Goal: Check status: Check status

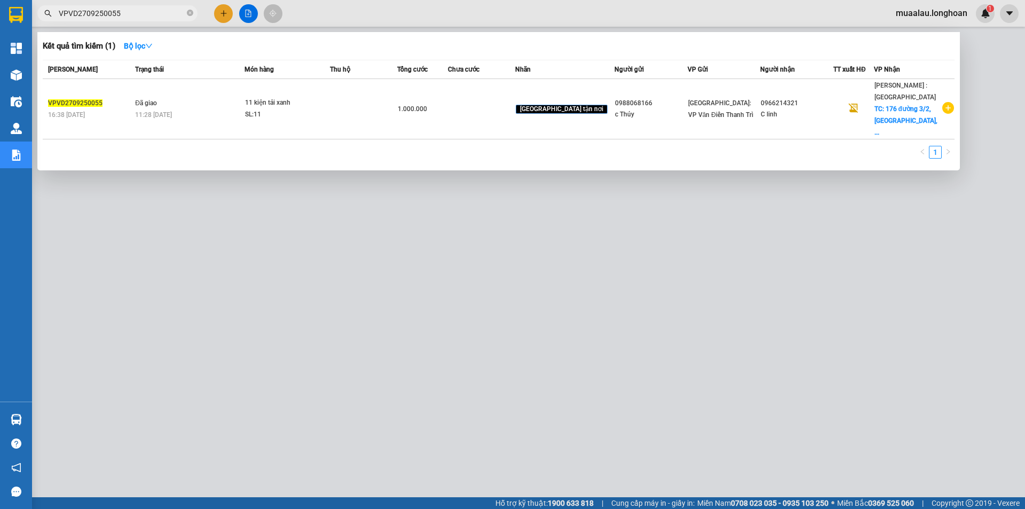
click at [132, 9] on input "VPVD2709250055" at bounding box center [122, 13] width 126 height 12
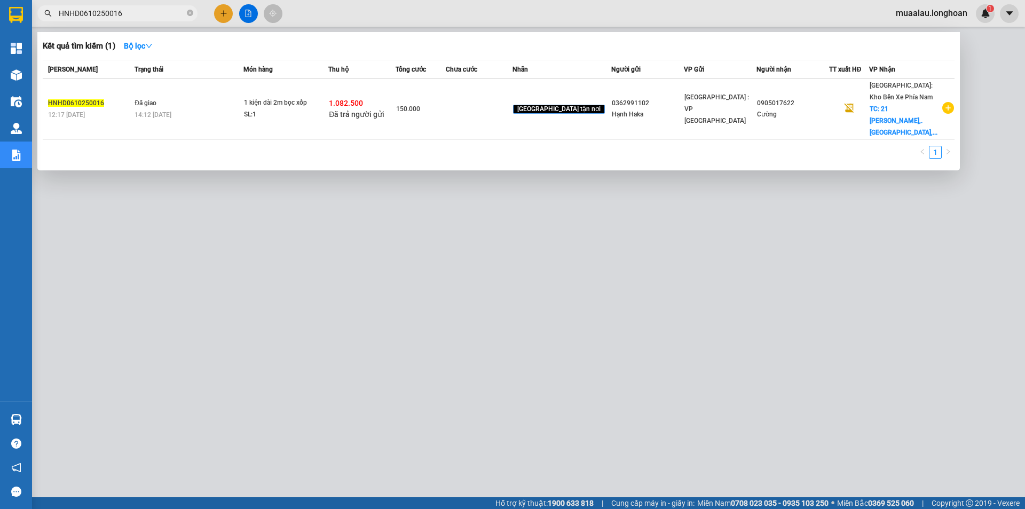
click at [130, 14] on input "HNHD0610250016" at bounding box center [122, 13] width 126 height 12
paste input "QU120310250018"
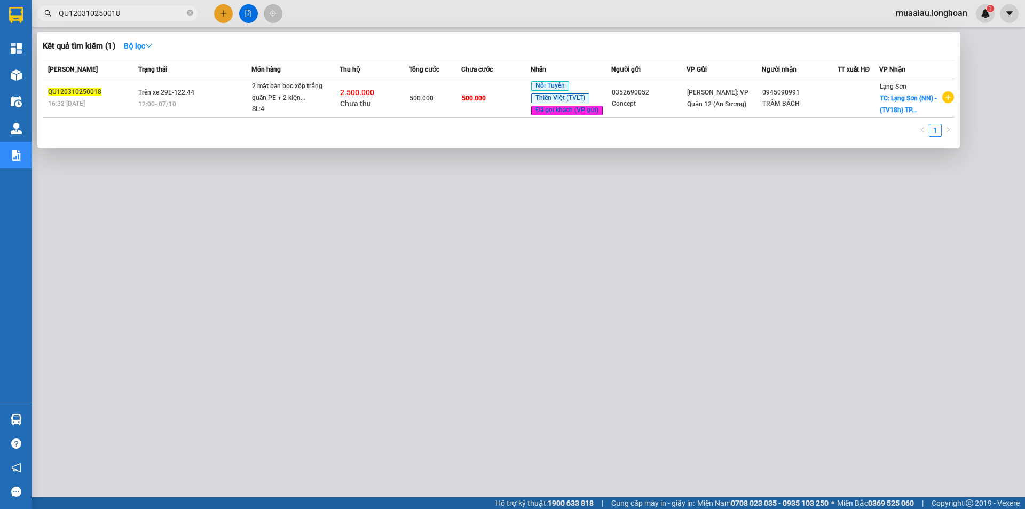
click at [122, 18] on input "QU120310250018" at bounding box center [122, 13] width 126 height 12
paste input "VP100310250032"
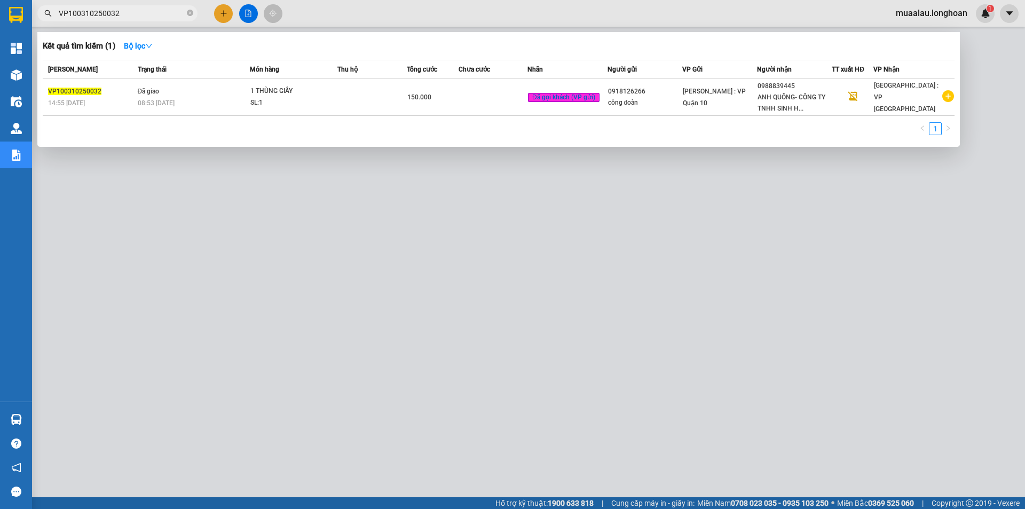
click at [135, 14] on input "VP100310250032" at bounding box center [122, 13] width 126 height 12
paste input "MD0110250020"
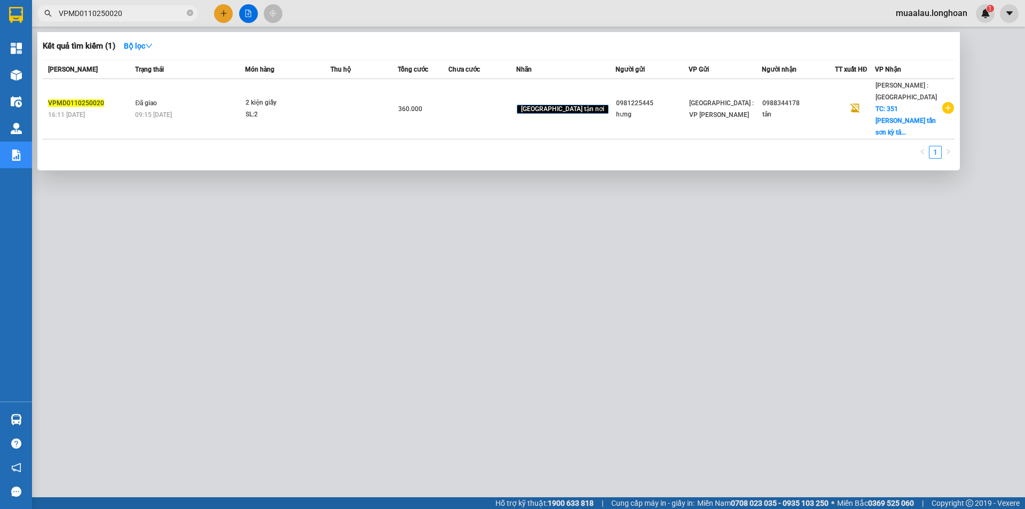
click at [127, 13] on input "VPMD0110250020" at bounding box center [122, 13] width 126 height 12
click at [135, 9] on input "VPMD0110250020" at bounding box center [122, 13] width 126 height 12
paste input "HNTH0901250006"
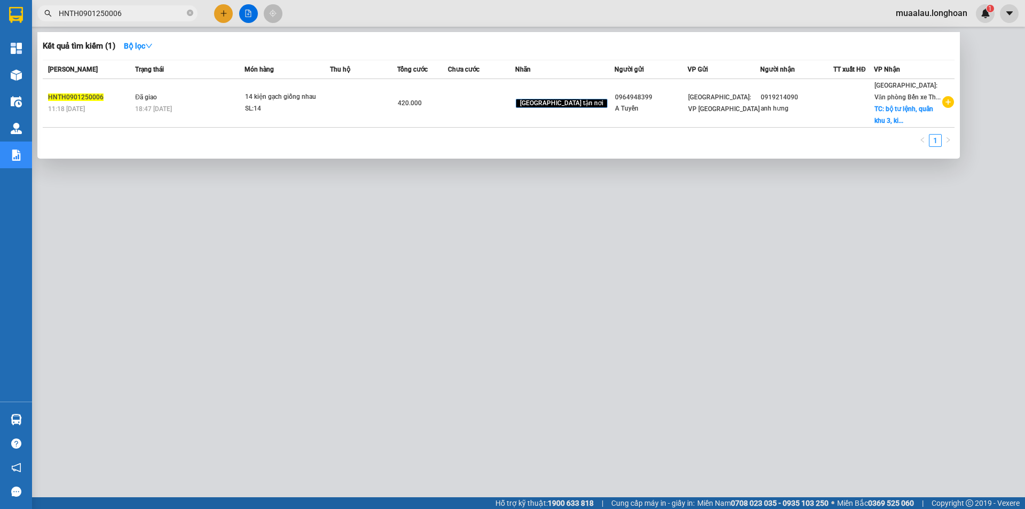
click at [120, 13] on input "HNTH0901250006" at bounding box center [122, 13] width 126 height 12
paste input "5"
click at [131, 9] on input "HNTH0901250005" at bounding box center [122, 13] width 126 height 12
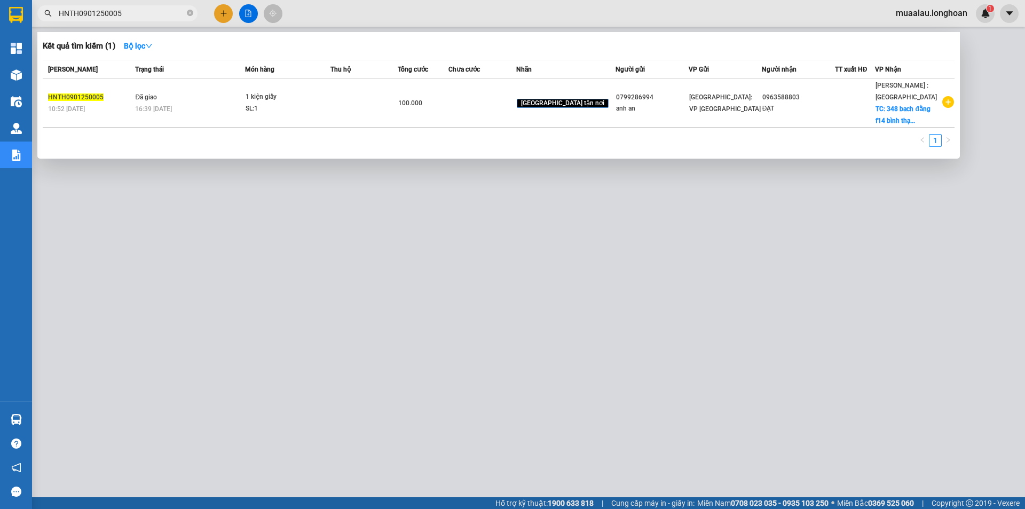
paste input "410250004"
click at [134, 14] on input "HNTH0410250004" at bounding box center [122, 13] width 126 height 12
paste input "VPMD0110250020"
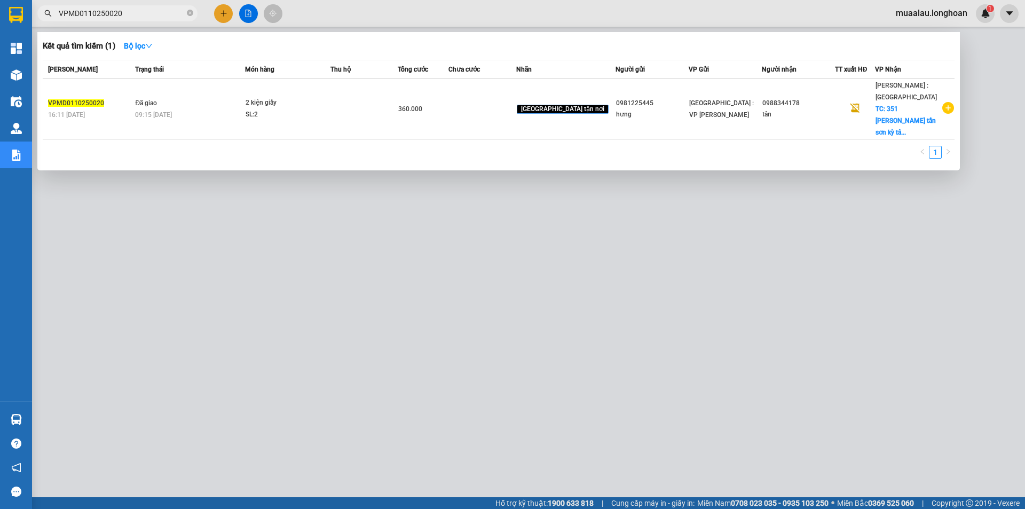
click at [121, 17] on input "VPMD0110250020" at bounding box center [122, 13] width 126 height 12
paste input "HNTH0901250006"
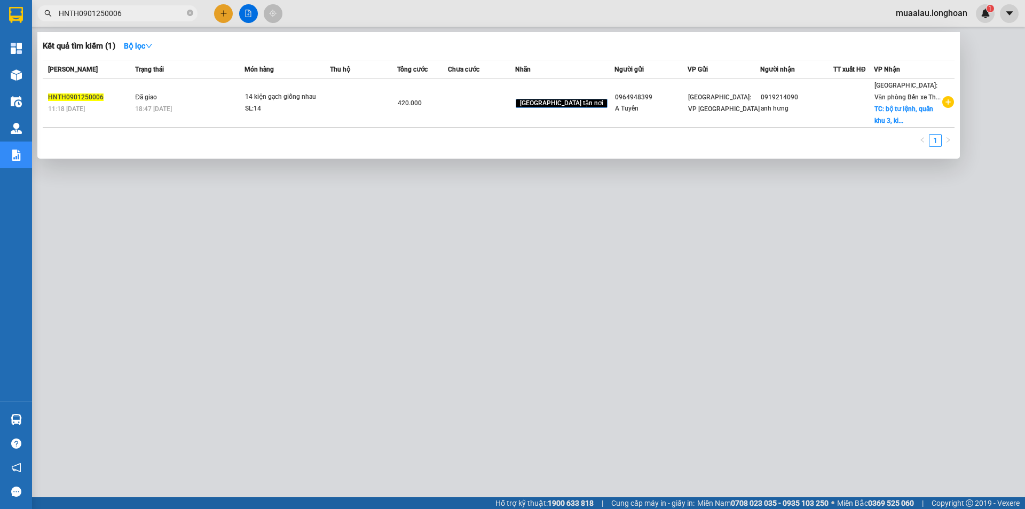
click at [125, 10] on input "HNTH0901250006" at bounding box center [122, 13] width 126 height 12
paste input "5"
click at [132, 11] on input "HNTH0901250005" at bounding box center [122, 13] width 126 height 12
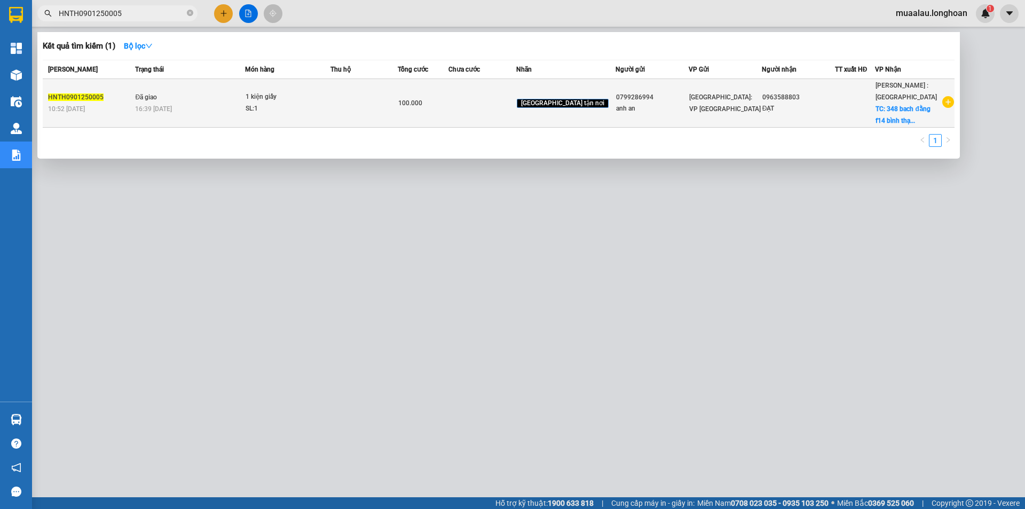
paste input "VPVD3009250031"
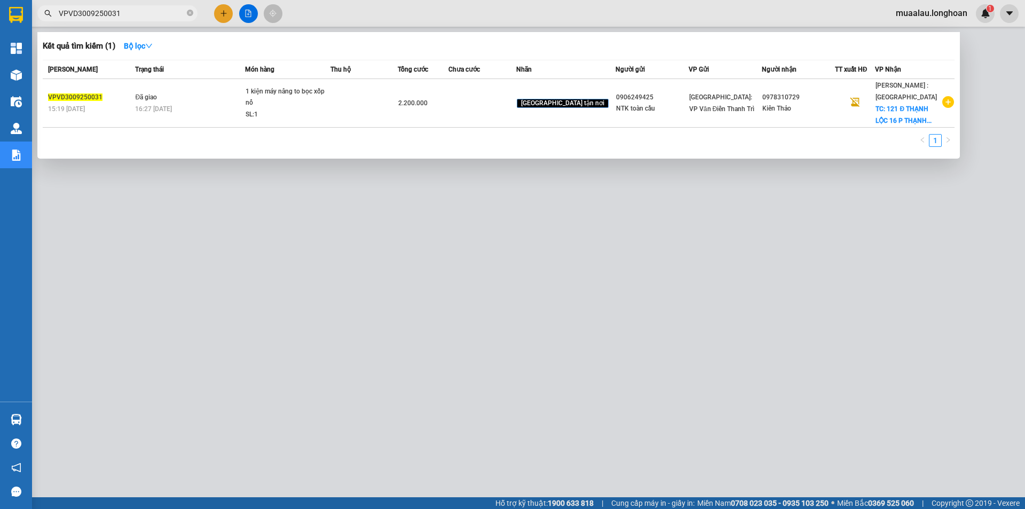
click at [123, 14] on input "VPVD3009250031" at bounding box center [122, 13] width 126 height 12
paste input "HNTH1410250007"
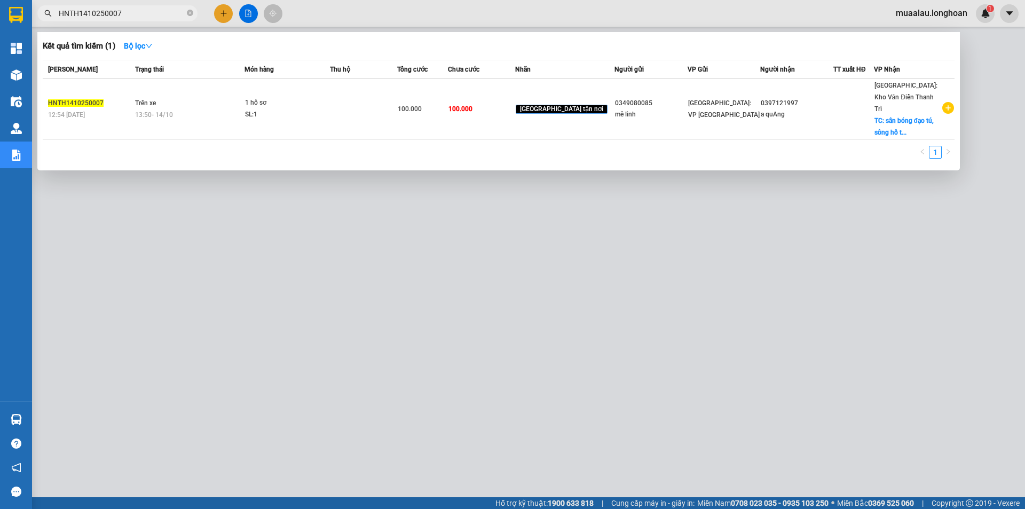
type input "HNTH1410250007"
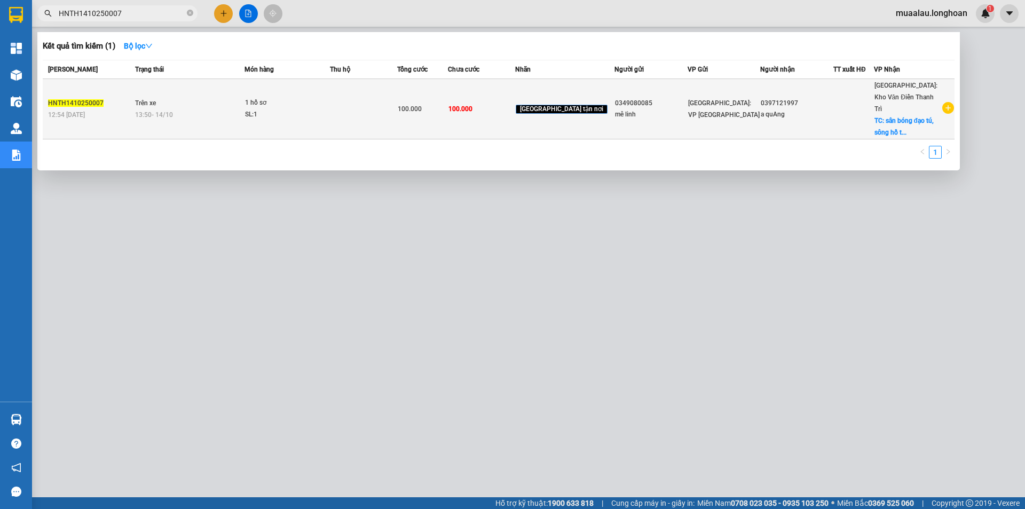
click at [116, 115] on td "HNTH1410250007 12:54 [DATE]" at bounding box center [88, 109] width 90 height 60
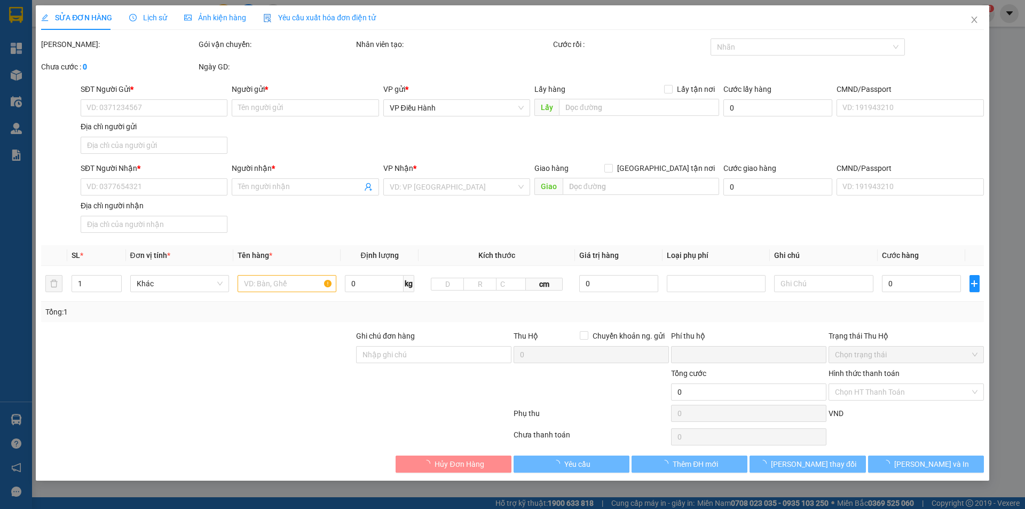
click at [149, 17] on span "Lịch sử" at bounding box center [148, 17] width 38 height 9
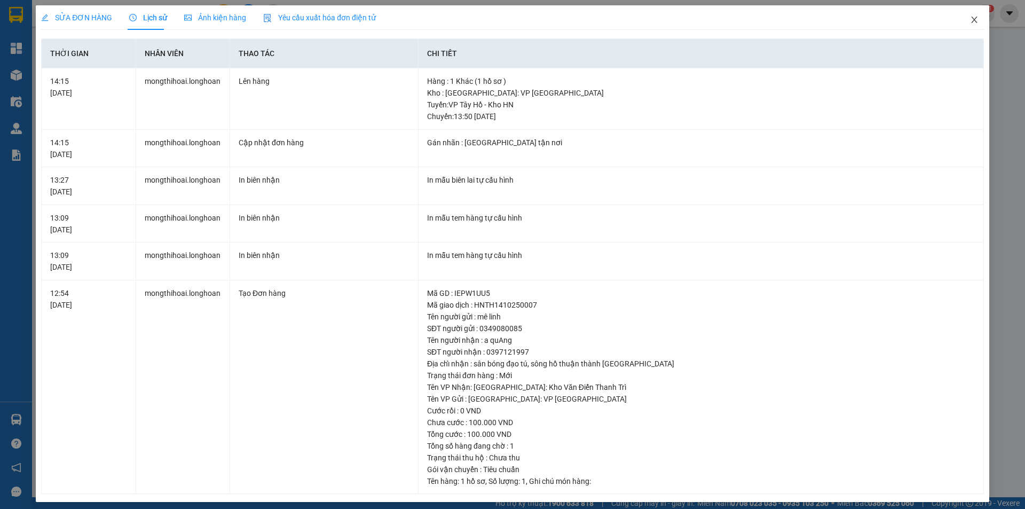
click at [971, 21] on icon "close" at bounding box center [974, 20] width 6 height 6
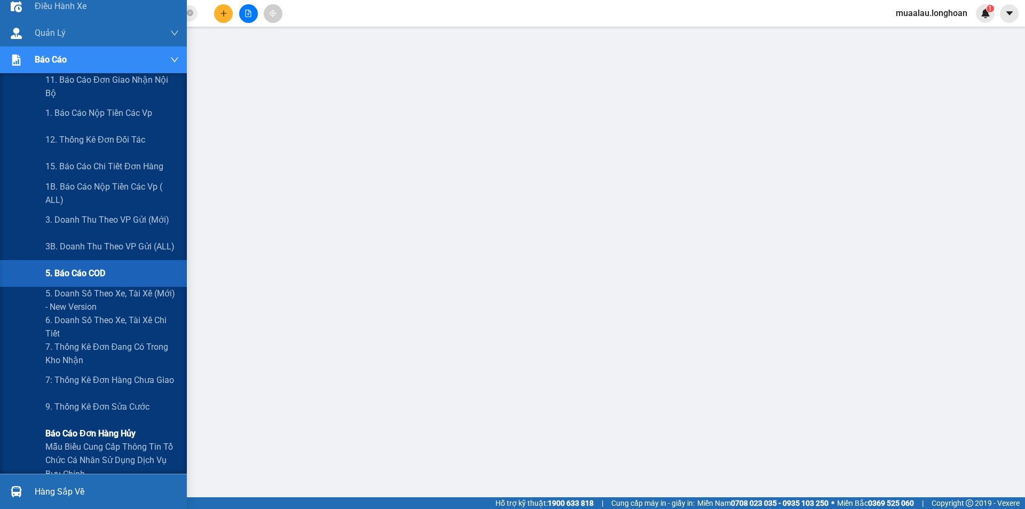
scroll to position [107, 0]
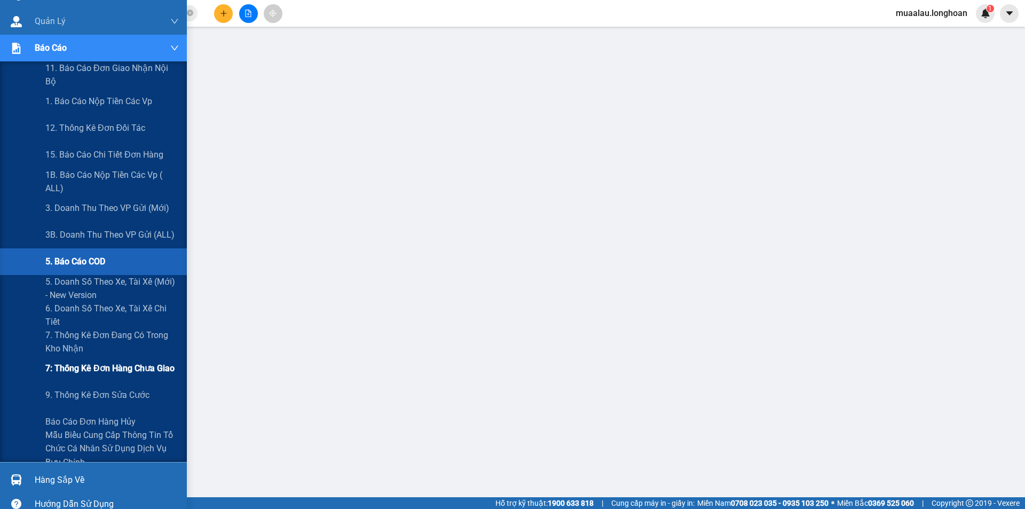
click at [108, 365] on span "7: Thống kê đơn hàng chưa giao" at bounding box center [109, 368] width 129 height 13
